Goal: Task Accomplishment & Management: Manage account settings

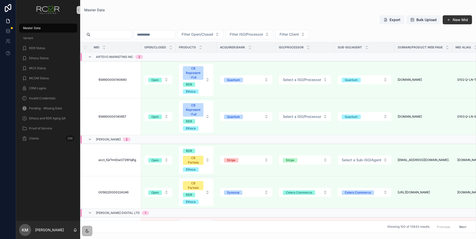
click at [181, 16] on div "Export Bulk Upload New Mid" at bounding box center [278, 21] width 388 height 12
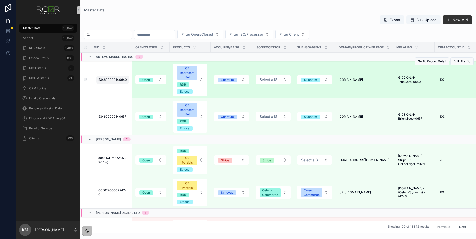
click at [121, 78] on span "934600000140640" at bounding box center [113, 80] width 28 height 4
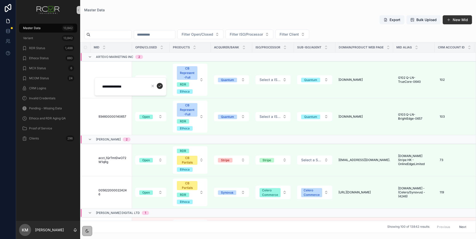
click at [177, 17] on div "Export Bulk Upload New Mid" at bounding box center [278, 21] width 388 height 12
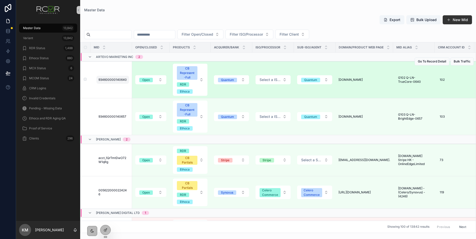
click at [117, 78] on span "934600000140640" at bounding box center [113, 80] width 28 height 4
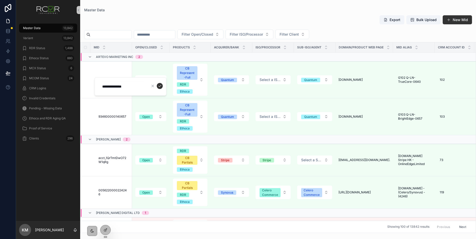
click at [265, 14] on div "Export Bulk Upload New Mid Filter Open/Closed Filter ISO/Processor Filter Clien…" at bounding box center [278, 122] width 396 height 221
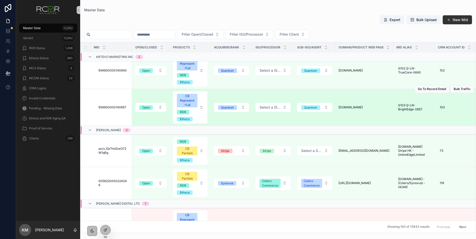
scroll to position [163, 0]
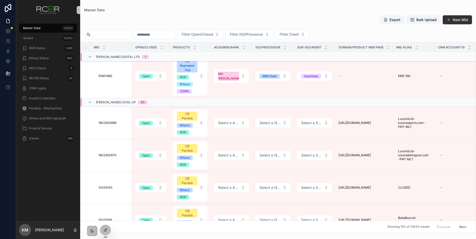
click at [64, 162] on div "Master Data 13,842 Variant 13,842 RDR Status 1,488 Ethoca Status 880 MCX Status…" at bounding box center [48, 120] width 64 height 201
click at [178, 11] on div "Master Data" at bounding box center [278, 10] width 388 height 4
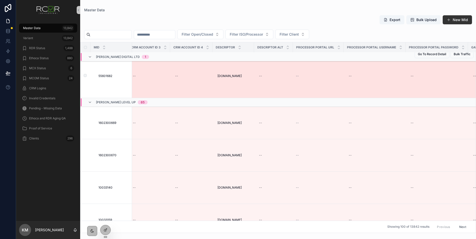
scroll to position [163, 378]
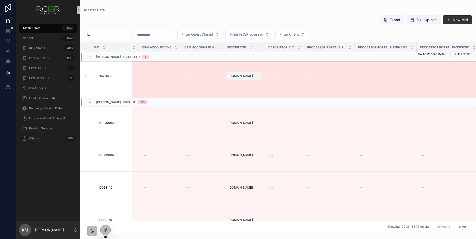
click at [248, 74] on span "[DOMAIN_NAME]" at bounding box center [241, 76] width 24 height 4
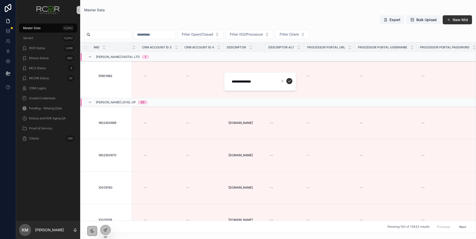
click at [336, 22] on div "Export Bulk Upload New Mid" at bounding box center [278, 21] width 388 height 12
click at [107, 228] on icon at bounding box center [106, 230] width 4 height 4
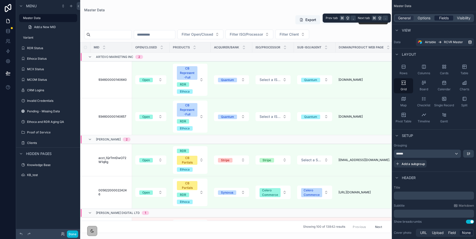
click at [445, 19] on span "Fields" at bounding box center [444, 18] width 10 height 5
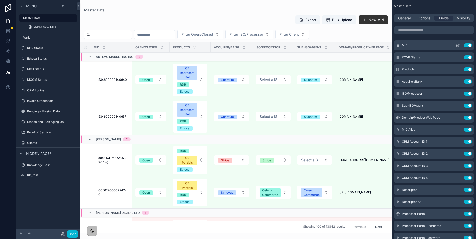
click at [459, 45] on icon "scrollable content" at bounding box center [458, 45] width 4 height 4
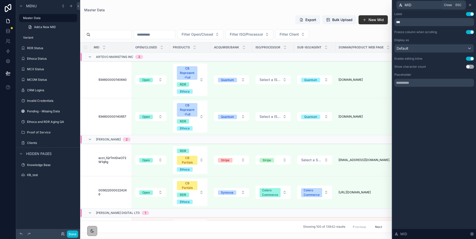
click at [471, 6] on icon at bounding box center [470, 5] width 4 height 4
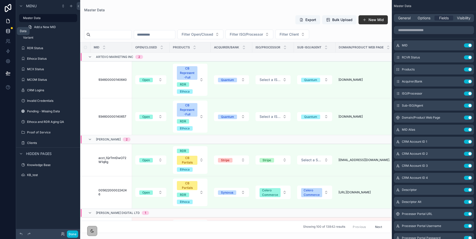
click at [10, 31] on icon at bounding box center [8, 31] width 5 height 5
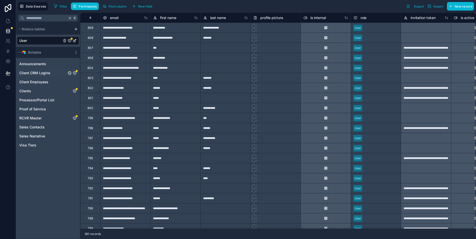
click at [76, 72] on icon "Client CRM Logins" at bounding box center [75, 73] width 4 height 4
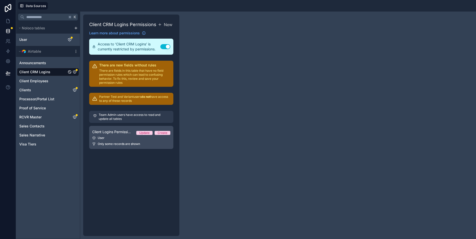
click at [153, 140] on link "Client Logins Permission 1 Update Create User Only some records are shown" at bounding box center [131, 137] width 84 height 23
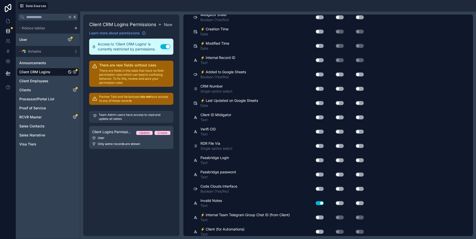
scroll to position [333, 0]
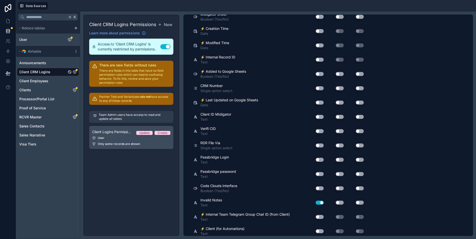
click at [146, 138] on div "User" at bounding box center [131, 138] width 78 height 4
click at [144, 132] on div "Update" at bounding box center [144, 133] width 10 height 4
click at [75, 117] on icon "RCVR Master" at bounding box center [75, 117] width 4 height 4
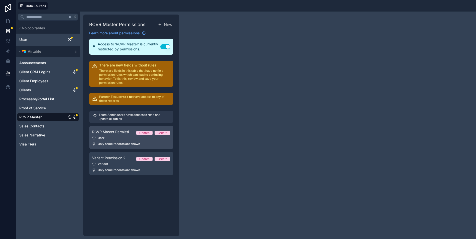
click at [127, 142] on span "Only some records are shown" at bounding box center [119, 144] width 42 height 4
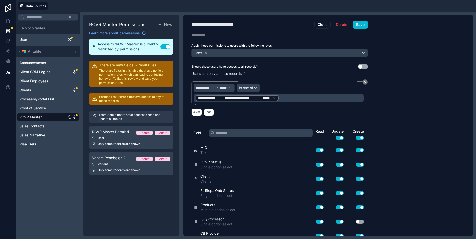
click at [339, 149] on button "Use setting" at bounding box center [340, 150] width 8 height 4
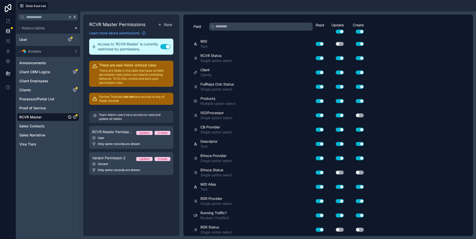
click at [61, 179] on div "K Noloco tables User Airtable Announcements Client CRM Logins Client Employees …" at bounding box center [48, 125] width 64 height 227
